Goal: Task Accomplishment & Management: Manage account settings

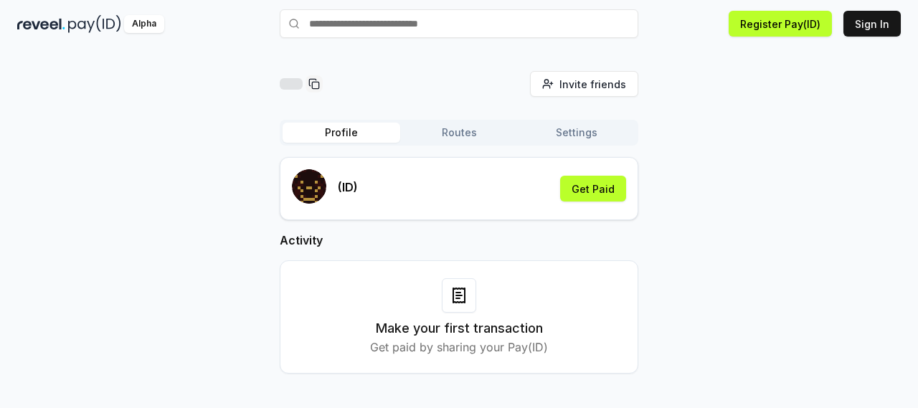
scroll to position [41, 0]
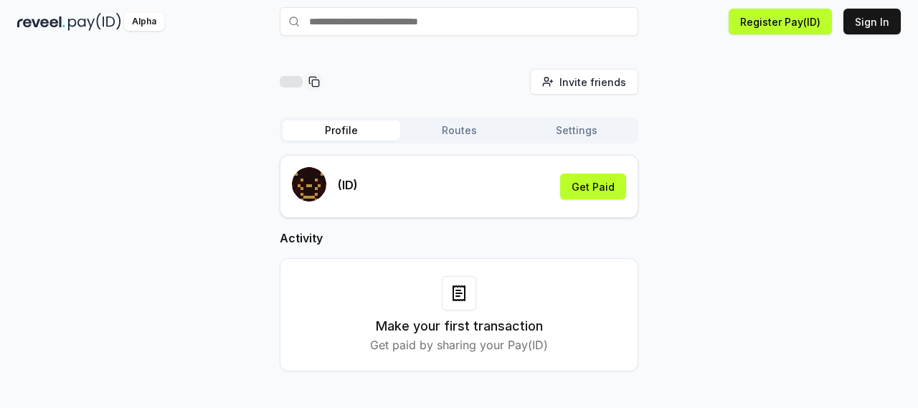
click at [492, 328] on h3 "Make your first transaction" at bounding box center [459, 326] width 167 height 20
drag, startPoint x: 443, startPoint y: 335, endPoint x: 541, endPoint y: 335, distance: 97.5
click at [533, 335] on h3 "Make your first transaction" at bounding box center [459, 326] width 167 height 20
click at [543, 334] on div "Make your first transaction Get paid by sharing your Pay(ID)" at bounding box center [459, 334] width 178 height 37
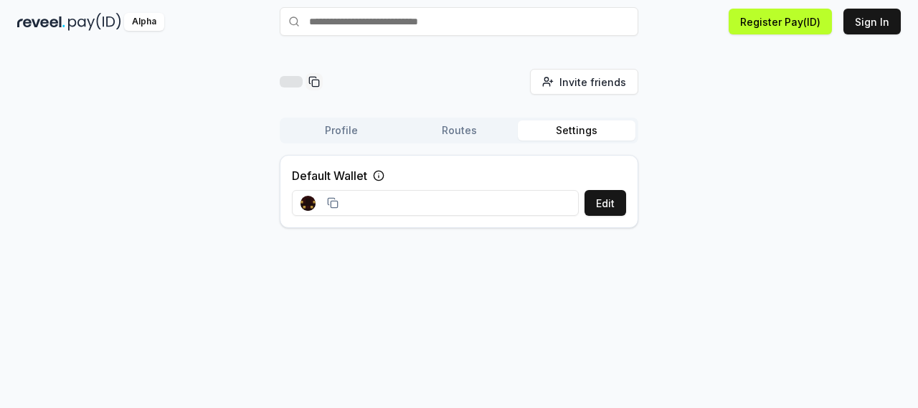
click at [573, 129] on button "Settings" at bounding box center [577, 130] width 118 height 20
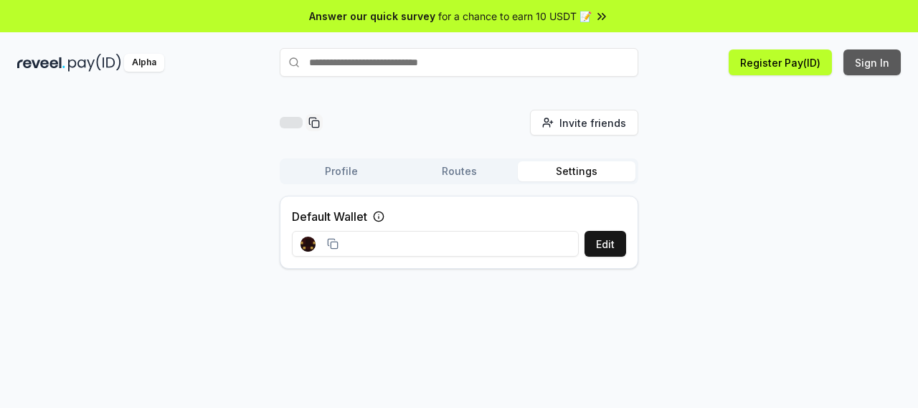
click at [867, 62] on button "Sign In" at bounding box center [871, 62] width 57 height 26
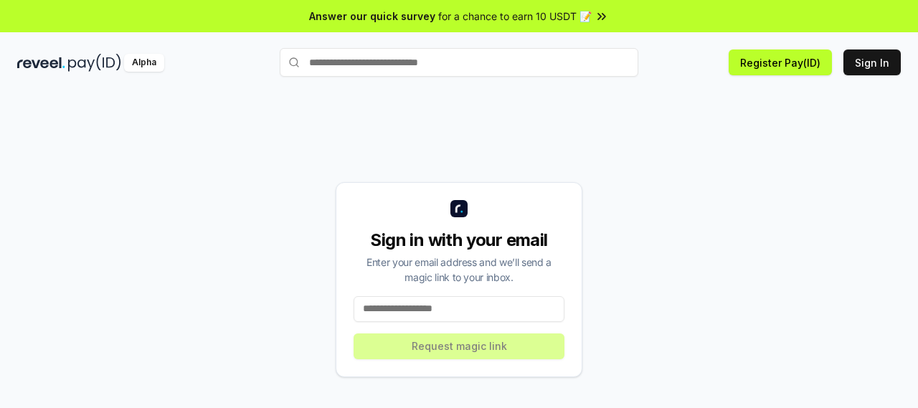
click at [404, 305] on input at bounding box center [458, 309] width 211 height 26
click at [409, 305] on input at bounding box center [458, 309] width 211 height 26
click at [429, 308] on input at bounding box center [458, 309] width 211 height 26
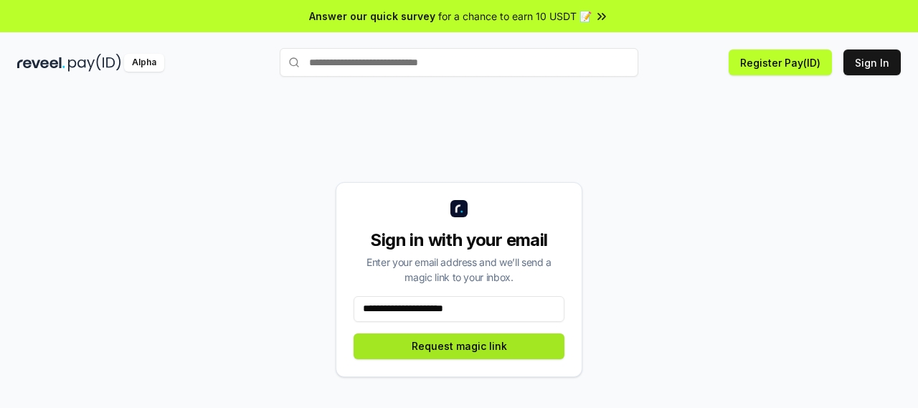
type input "**********"
click at [466, 346] on button "Request magic link" at bounding box center [458, 346] width 211 height 26
